Goal: Information Seeking & Learning: Check status

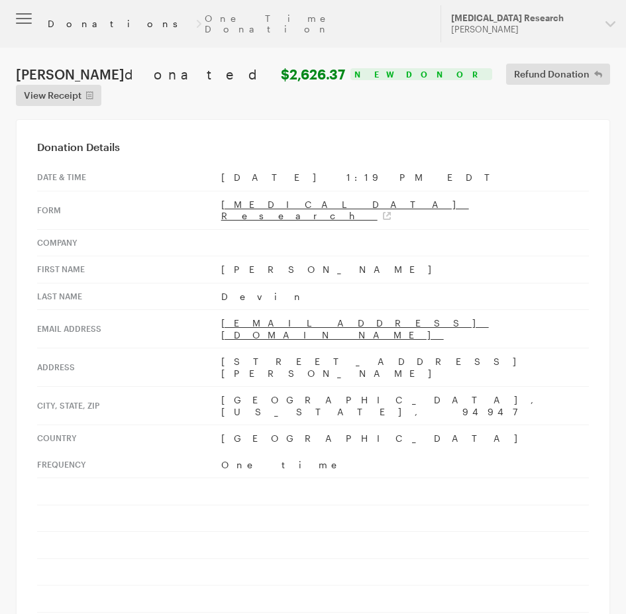
click at [74, 19] on link "Donations" at bounding box center [120, 24] width 144 height 11
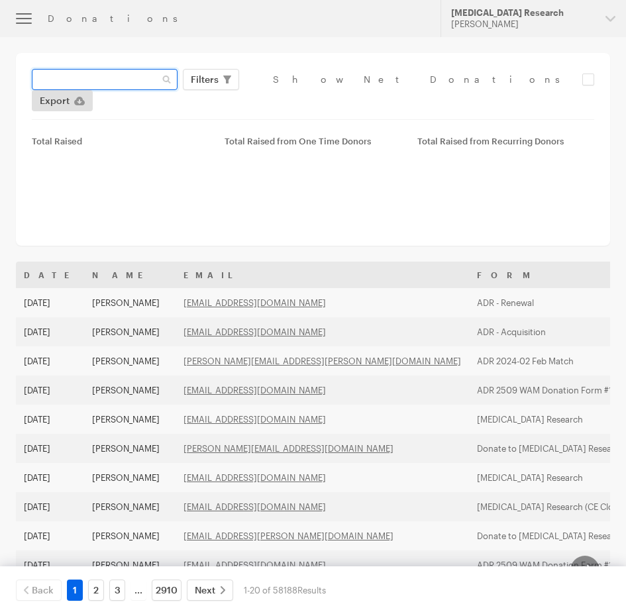
click at [121, 71] on input "text" at bounding box center [105, 79] width 146 height 21
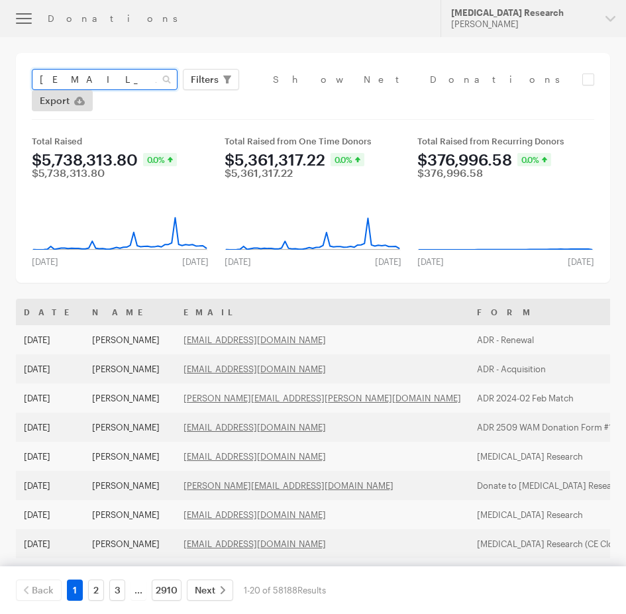
type input "[EMAIL_ADDRESS][DOMAIN_NAME]"
click at [305, 97] on button "Apply" at bounding box center [326, 107] width 42 height 21
